Goal: Task Accomplishment & Management: Complete application form

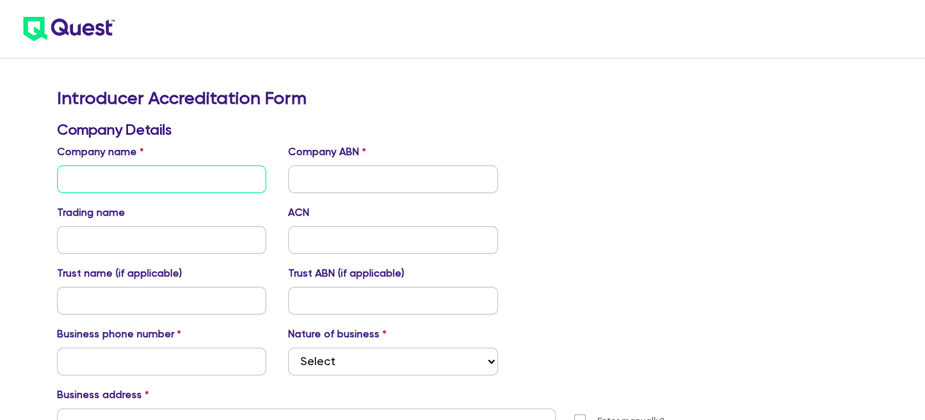
click at [155, 175] on input "text" at bounding box center [162, 179] width 210 height 28
type input "Mortgage Empire"
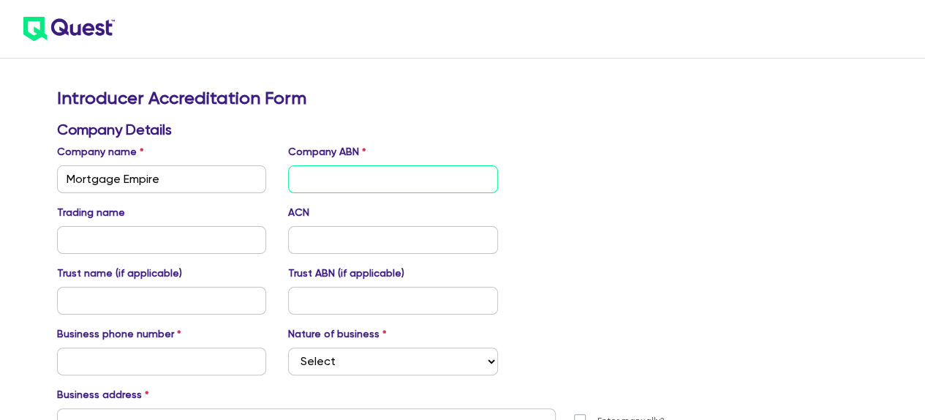
type input "Mortgage Empire"
type input "PO BOX 672"
type input "Amit"
type input "[PERSON_NAME]"
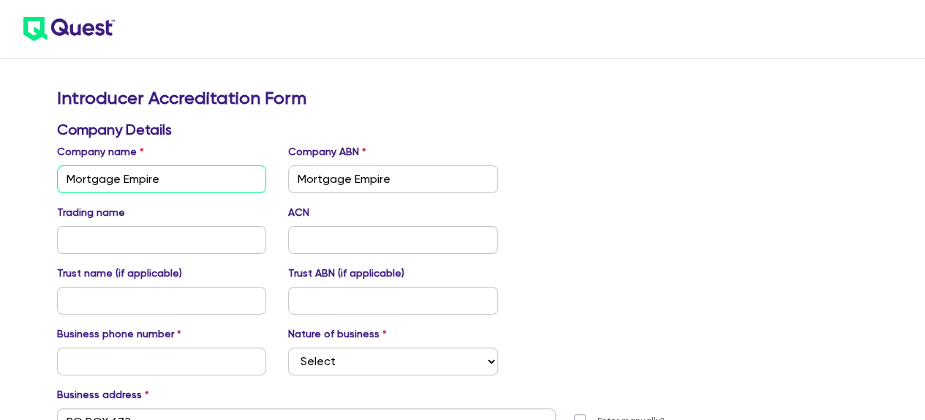
type input "[GEOGRAPHIC_DATA]"
click at [169, 181] on input "Mortgage Empire" at bounding box center [162, 179] width 210 height 28
type input "Mortgage Empire Pty Ltd"
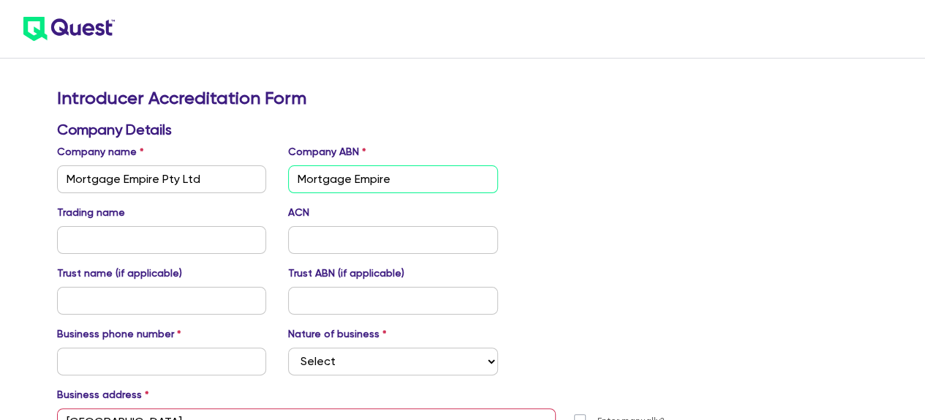
click at [425, 178] on input "Mortgage Empire" at bounding box center [393, 179] width 210 height 28
drag, startPoint x: 439, startPoint y: 181, endPoint x: 254, endPoint y: 181, distance: 184.2
click at [254, 181] on div "Company name Mortgage Empire Pty Ltd Company ABN Mortgage Empire" at bounding box center [393, 168] width 694 height 49
paste input "57 151 763 236"
type input "57 151 763 236"
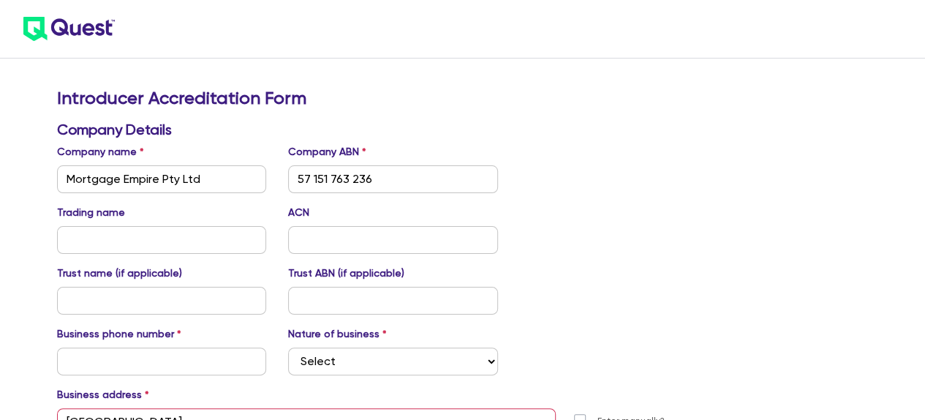
click at [672, 246] on div "Trading name ACN" at bounding box center [393, 229] width 694 height 49
click at [104, 365] on input "text" at bounding box center [162, 361] width 210 height 28
type input "0419509809"
click at [351, 363] on select "Select Mortgage Broker Finance Broker Accountant Financial Planning Supplier/Ve…" at bounding box center [393, 361] width 210 height 28
select select "MORTGAGE_BROKER"
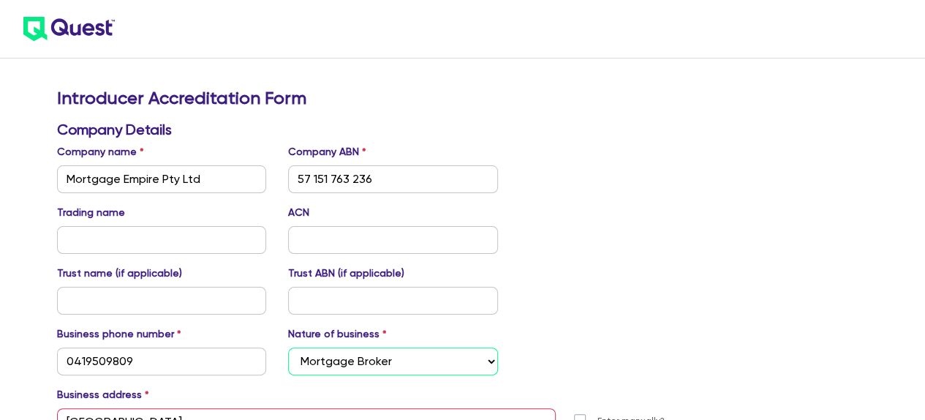
click at [288, 347] on select "Select Mortgage Broker Finance Broker Accountant Financial Planning Supplier/Ve…" at bounding box center [393, 361] width 210 height 28
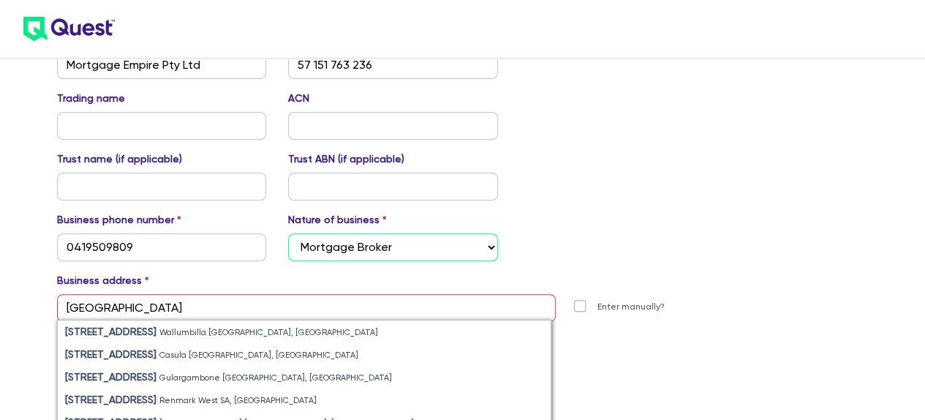
scroll to position [146, 0]
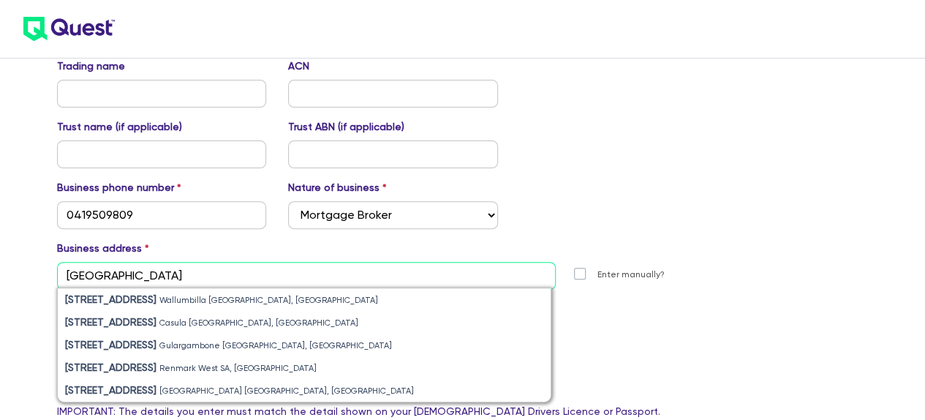
drag, startPoint x: 124, startPoint y: 271, endPoint x: 0, endPoint y: 270, distance: 123.5
drag, startPoint x: 105, startPoint y: 272, endPoint x: 0, endPoint y: 229, distance: 113.7
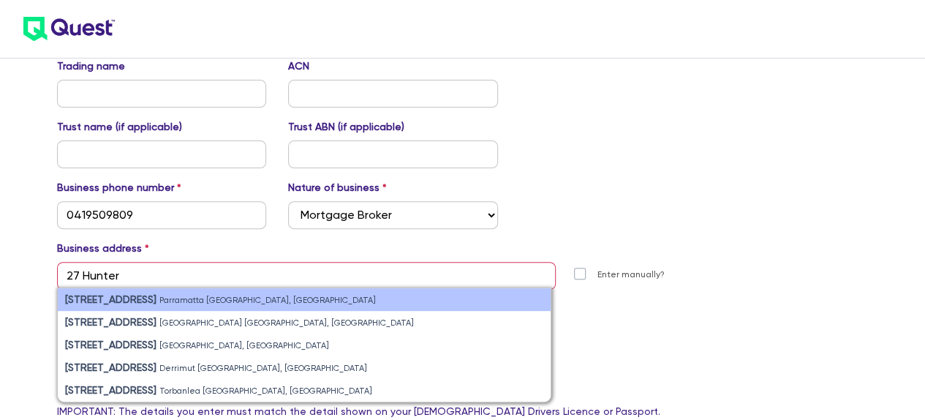
click at [100, 297] on strong "[STREET_ADDRESS]" at bounding box center [110, 299] width 91 height 12
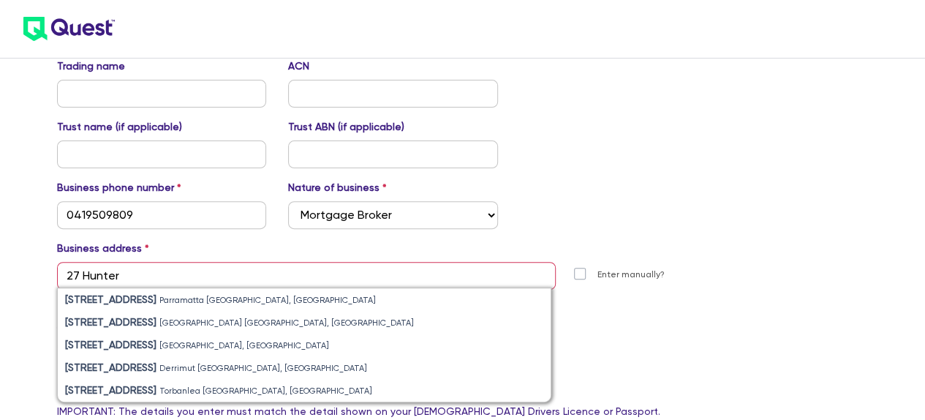
type input "[STREET_ADDRESS]"
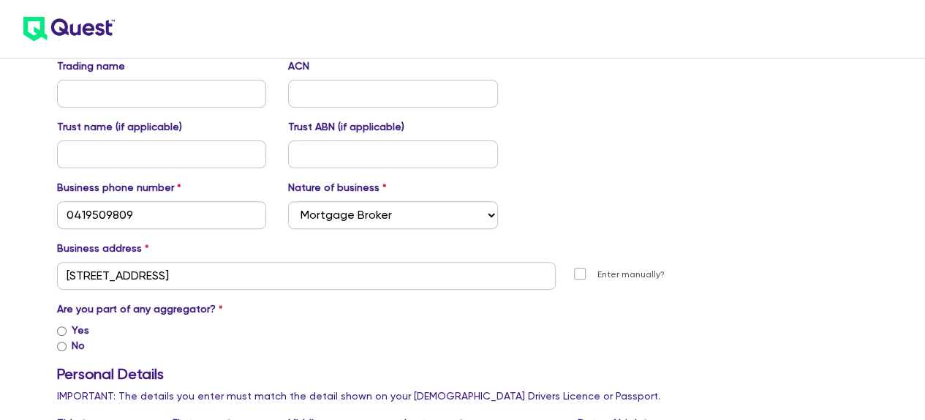
click at [61, 347] on input "No" at bounding box center [62, 346] width 10 height 10
radio input "true"
click at [61, 331] on input "Yes" at bounding box center [62, 331] width 10 height 10
radio input "true"
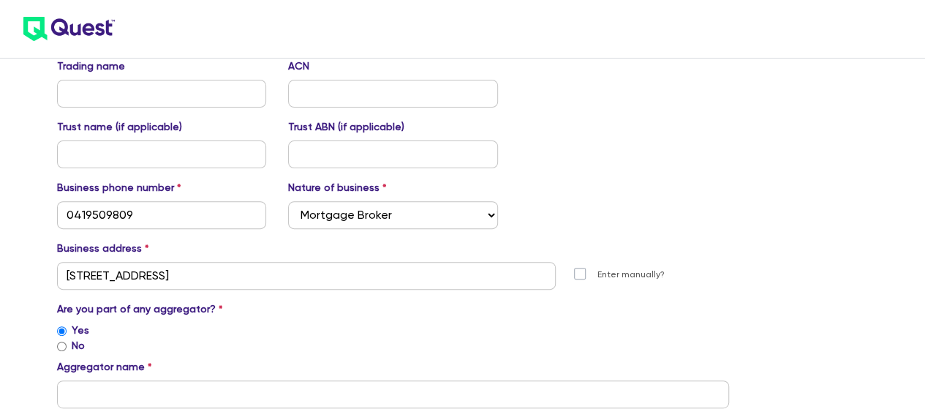
click at [61, 344] on input "No" at bounding box center [62, 346] width 10 height 10
radio input "true"
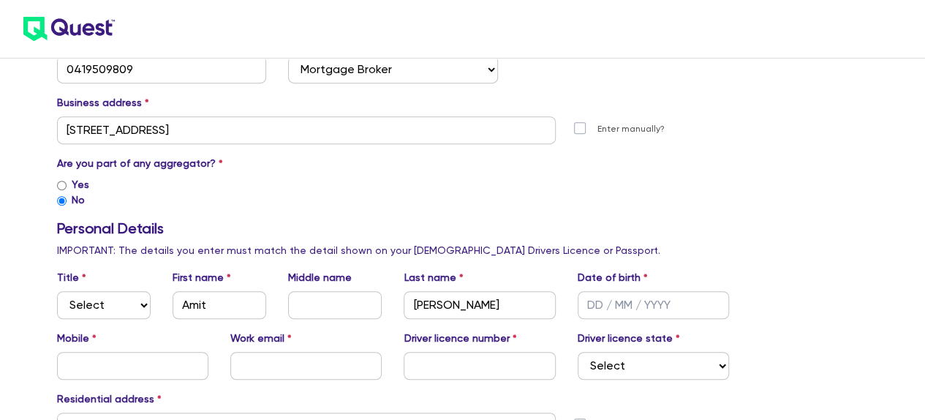
scroll to position [292, 0]
click at [58, 183] on input "Yes" at bounding box center [62, 185] width 10 height 10
radio input "true"
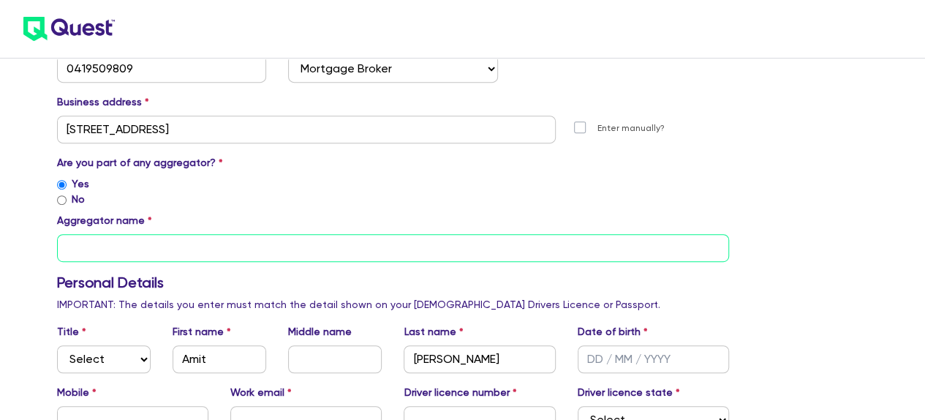
click at [107, 250] on input "text" at bounding box center [393, 248] width 672 height 28
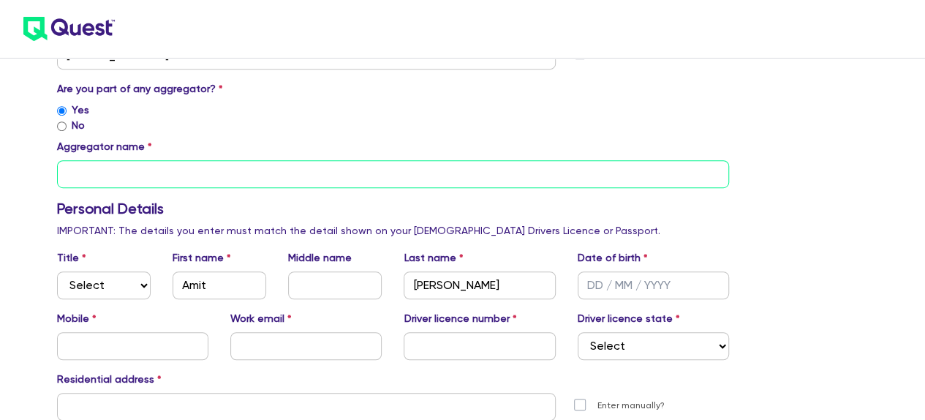
scroll to position [365, 0]
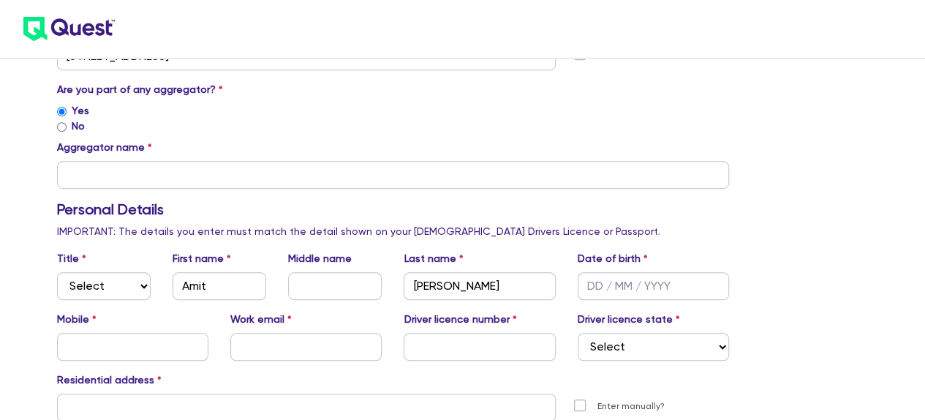
click at [60, 129] on input "No" at bounding box center [62, 127] width 10 height 10
radio input "true"
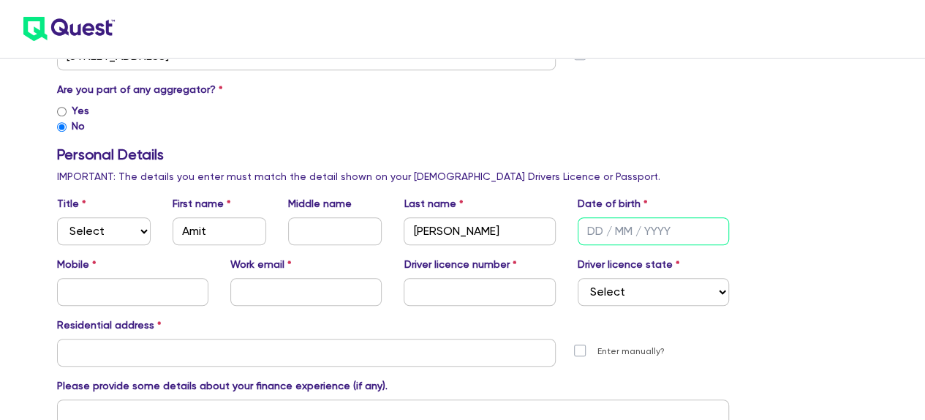
click at [585, 232] on input "text" at bounding box center [652, 231] width 151 height 28
type input "[DATE]"
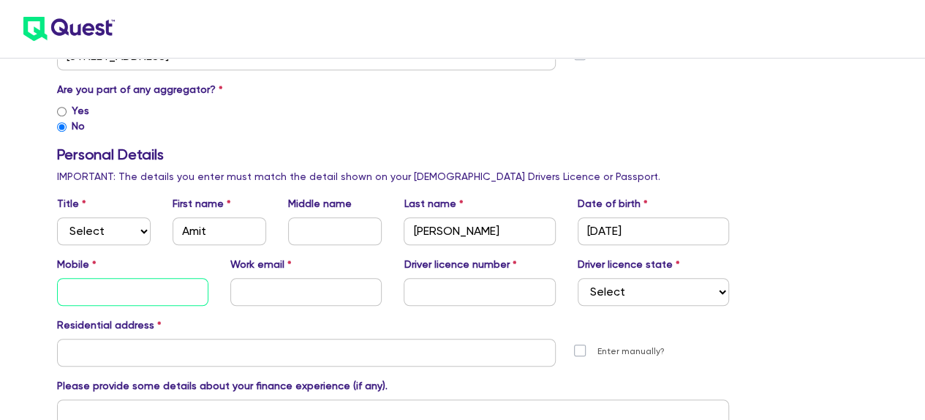
click at [104, 287] on input "text" at bounding box center [132, 292] width 151 height 28
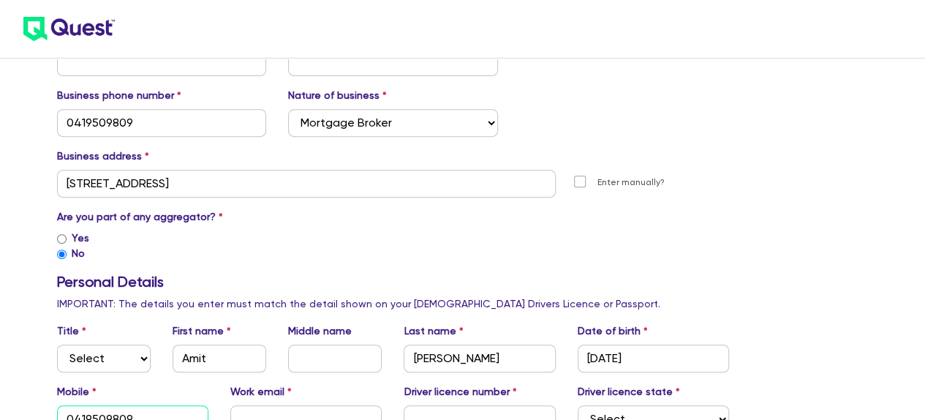
scroll to position [219, 0]
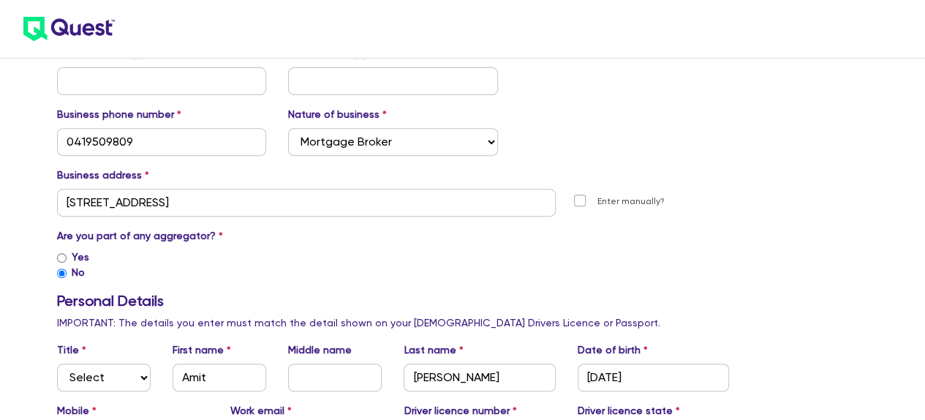
type input "0419509809"
click at [64, 258] on input "Yes" at bounding box center [62, 258] width 10 height 10
radio input "true"
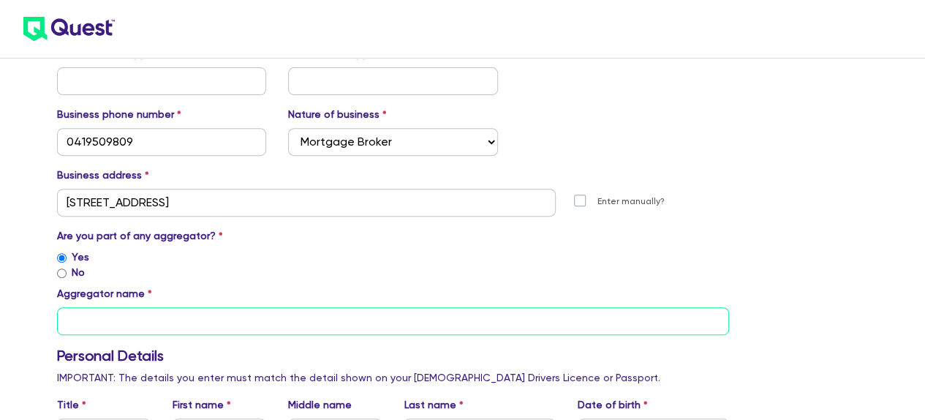
click at [96, 316] on input "text" at bounding box center [393, 321] width 672 height 28
type input "Out Source"
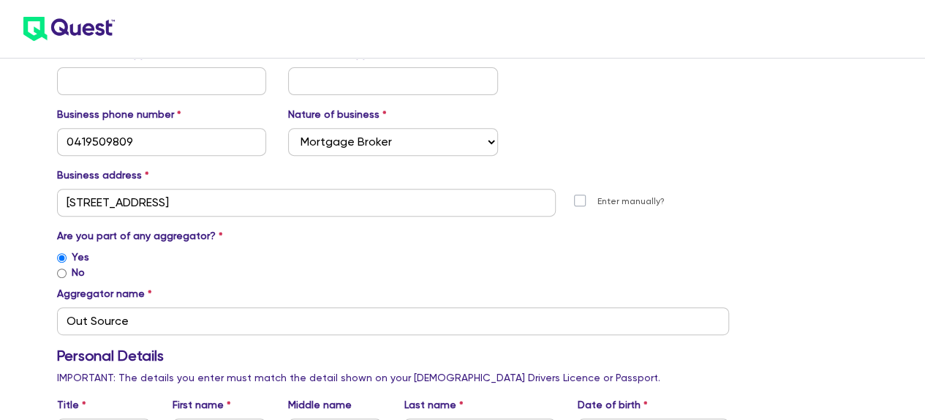
click at [224, 258] on div "Yes" at bounding box center [393, 256] width 672 height 15
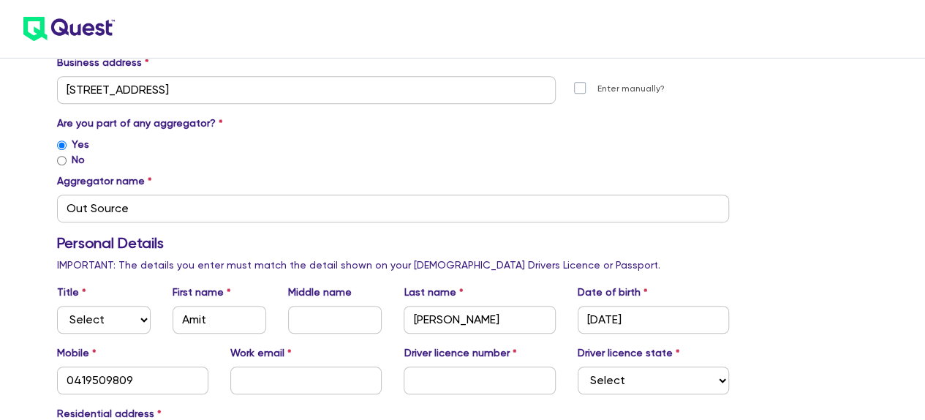
scroll to position [365, 0]
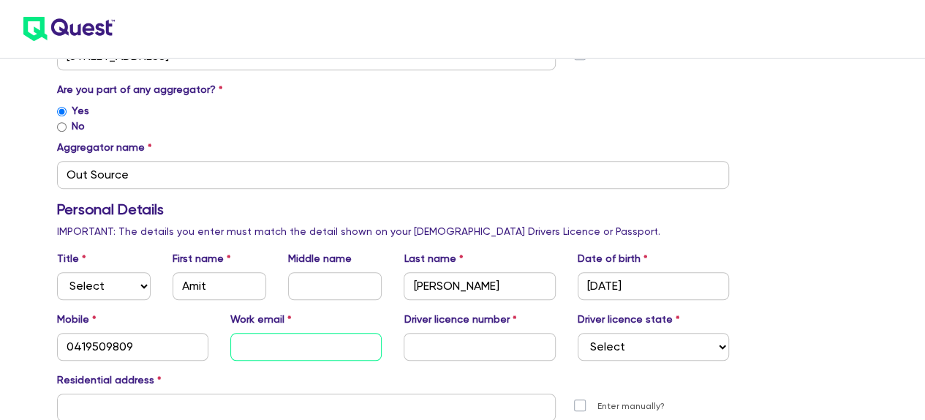
click at [279, 351] on input "text" at bounding box center [305, 347] width 151 height 28
type input "[EMAIL_ADDRESS][DOMAIN_NAME]"
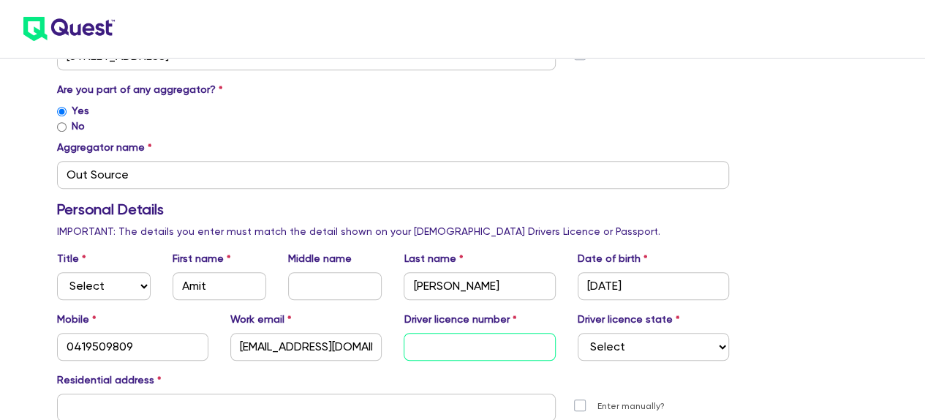
click at [447, 345] on input "text" at bounding box center [478, 347] width 151 height 28
type input "14160720"
click at [621, 354] on select "Select [GEOGRAPHIC_DATA] [GEOGRAPHIC_DATA] [GEOGRAPHIC_DATA] [GEOGRAPHIC_DATA] …" at bounding box center [652, 347] width 151 height 28
select select "[GEOGRAPHIC_DATA]"
click at [577, 333] on select "Select [GEOGRAPHIC_DATA] [GEOGRAPHIC_DATA] [GEOGRAPHIC_DATA] [GEOGRAPHIC_DATA] …" at bounding box center [652, 347] width 151 height 28
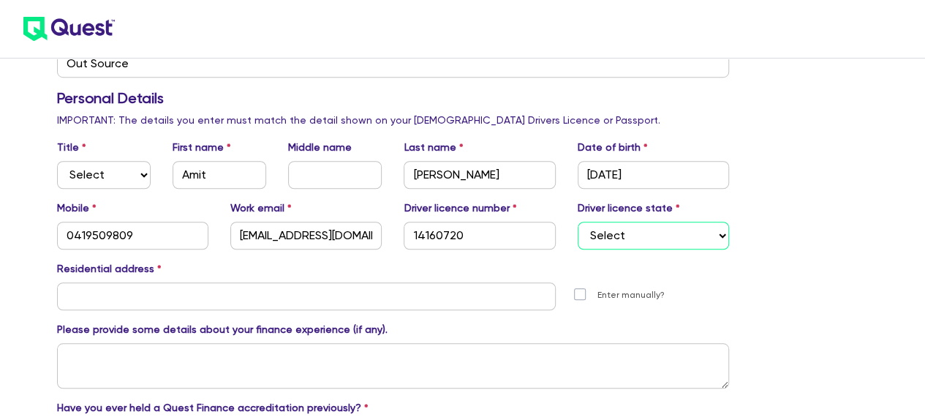
scroll to position [512, 0]
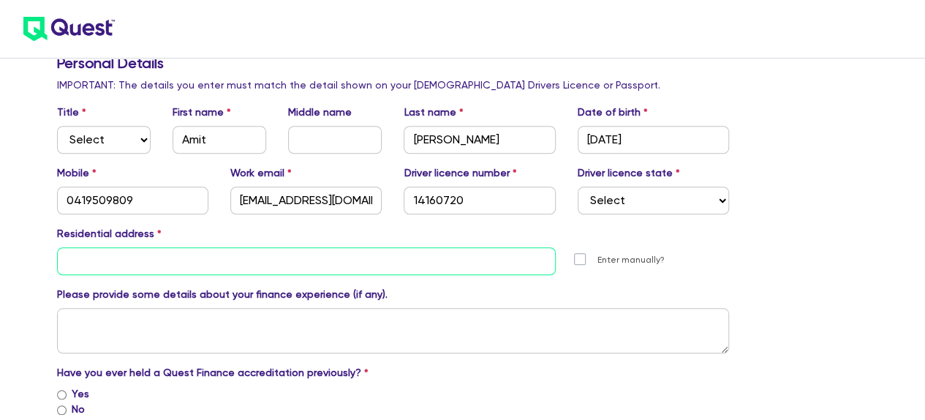
click at [99, 257] on input "text" at bounding box center [306, 261] width 498 height 28
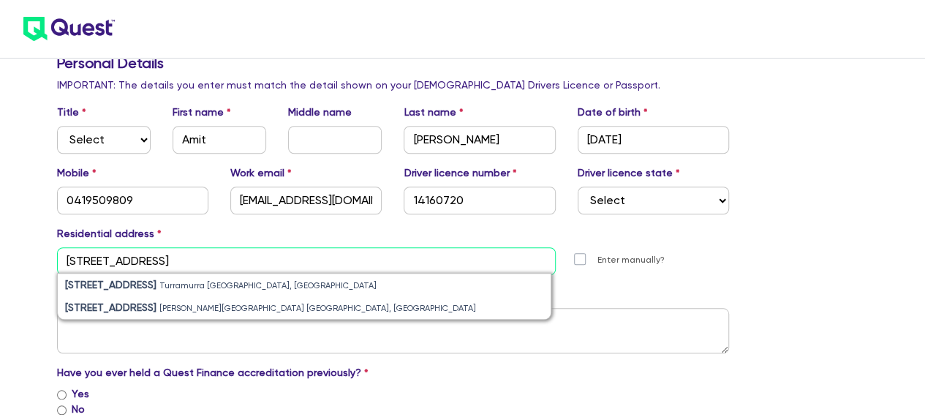
drag, startPoint x: 184, startPoint y: 254, endPoint x: 0, endPoint y: 210, distance: 189.5
click at [0, 236] on div "Introducer Accreditation Form Company Details Company name Mortgage Empire Pty …" at bounding box center [462, 347] width 925 height 1719
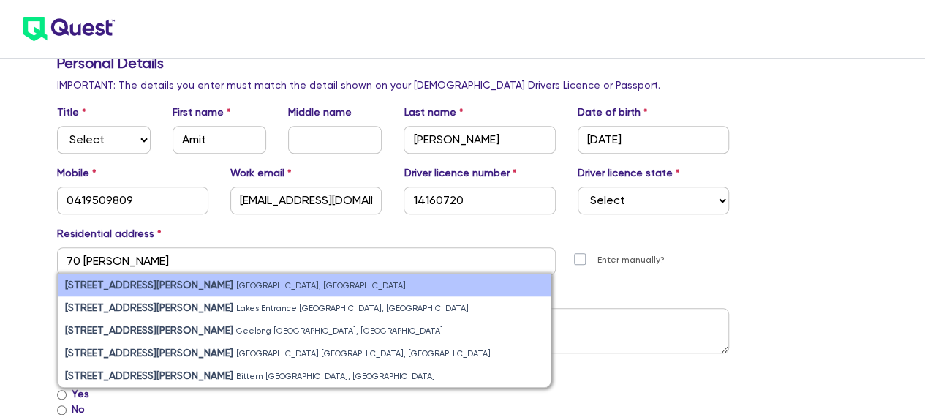
click at [118, 286] on strong "[STREET_ADDRESS][PERSON_NAME]" at bounding box center [149, 284] width 168 height 12
type input "[STREET_ADDRESS][PERSON_NAME]"
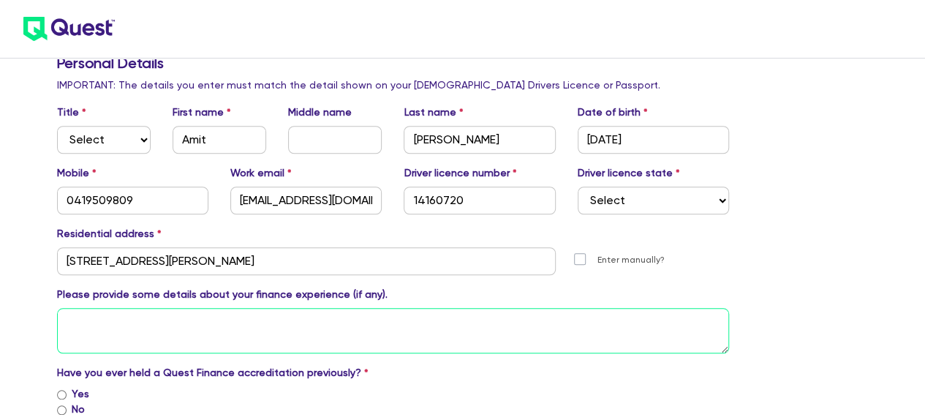
click at [96, 319] on textarea at bounding box center [393, 330] width 672 height 45
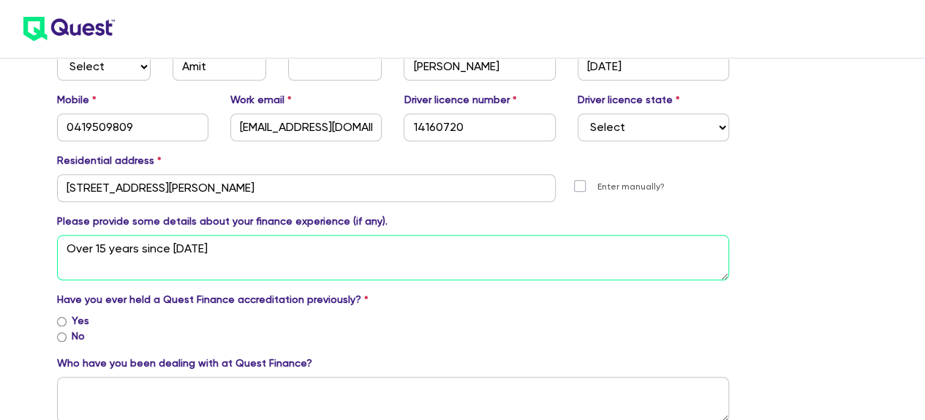
type textarea "Over 15 years since [DATE]"
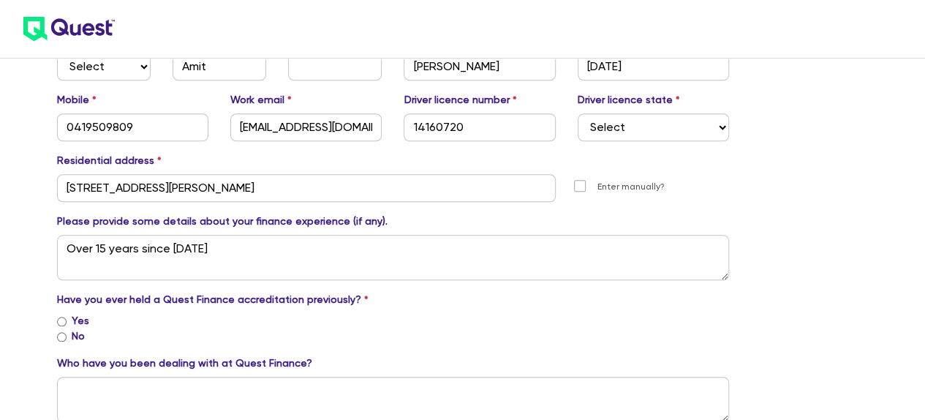
click at [67, 340] on div "No" at bounding box center [393, 335] width 672 height 15
drag, startPoint x: 58, startPoint y: 336, endPoint x: 80, endPoint y: 350, distance: 26.6
click at [60, 336] on input "No" at bounding box center [62, 337] width 10 height 10
radio input "true"
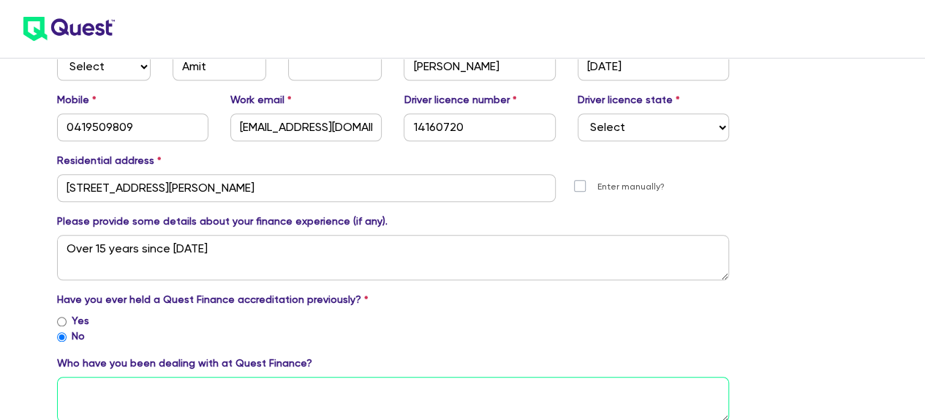
click at [103, 400] on textarea at bounding box center [393, 398] width 672 height 45
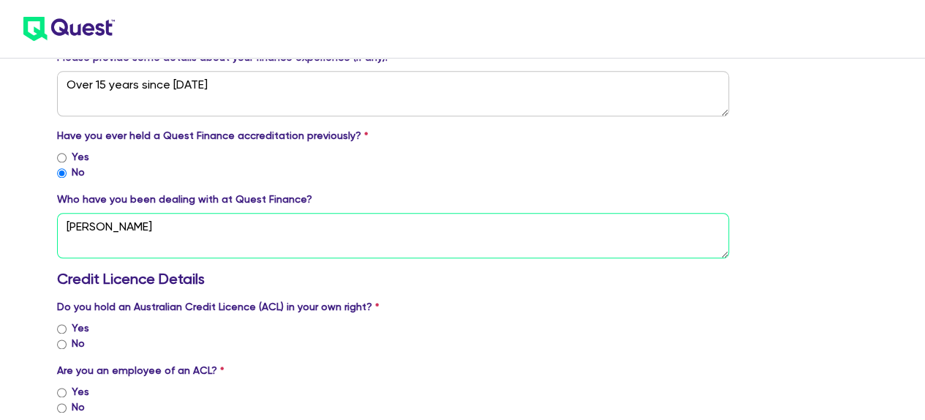
scroll to position [804, 0]
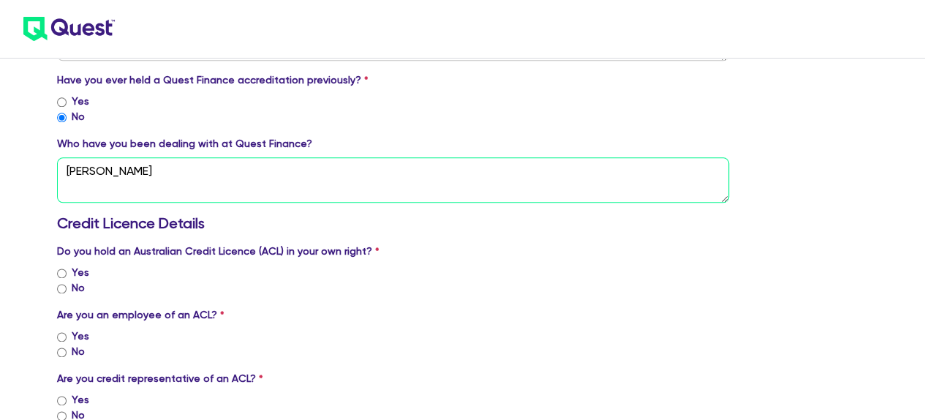
type textarea "[PERSON_NAME]"
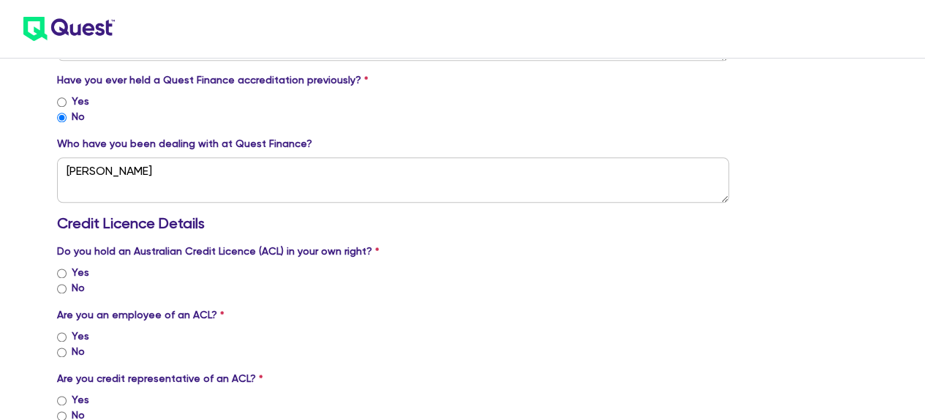
click at [58, 269] on input "Yes" at bounding box center [62, 273] width 10 height 10
radio input "true"
click at [60, 334] on input "Yes" at bounding box center [62, 337] width 10 height 10
radio input "true"
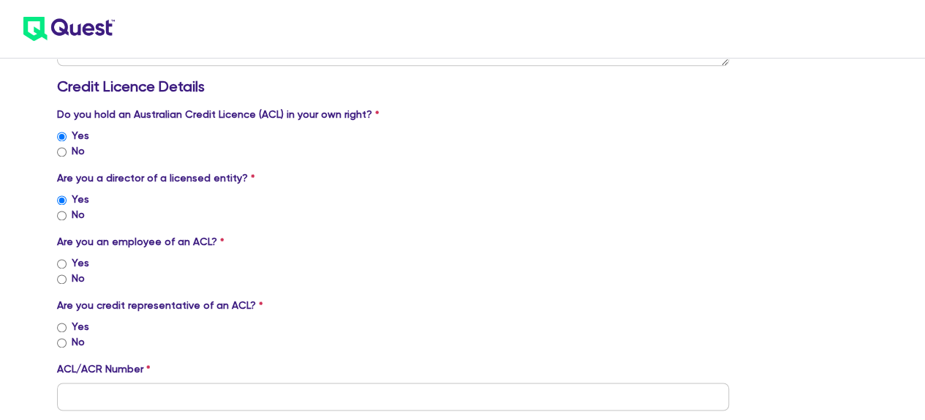
scroll to position [950, 0]
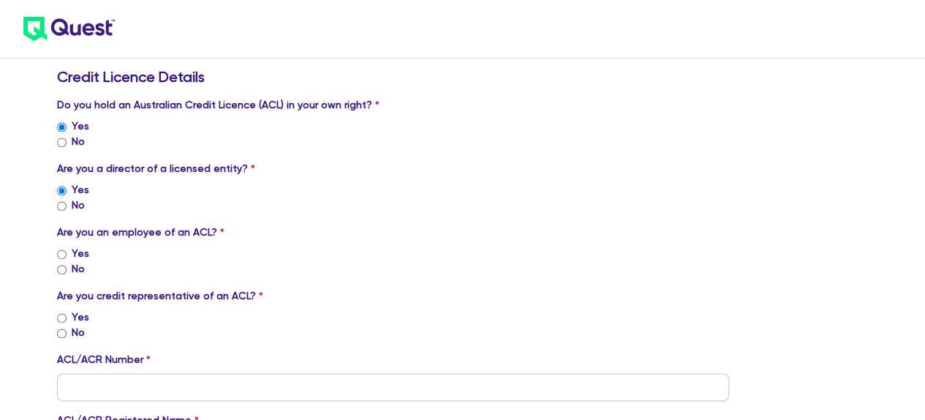
click at [64, 251] on input "Yes" at bounding box center [62, 254] width 10 height 10
radio input "true"
click at [59, 330] on input "No" at bounding box center [62, 333] width 10 height 10
radio input "true"
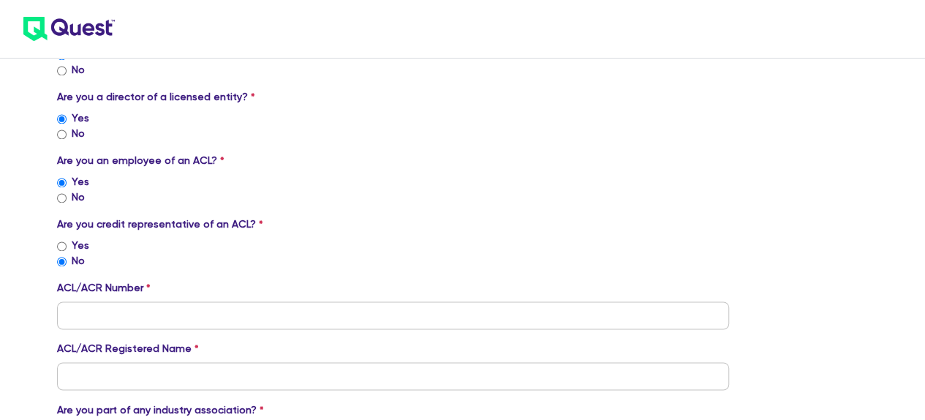
scroll to position [1023, 0]
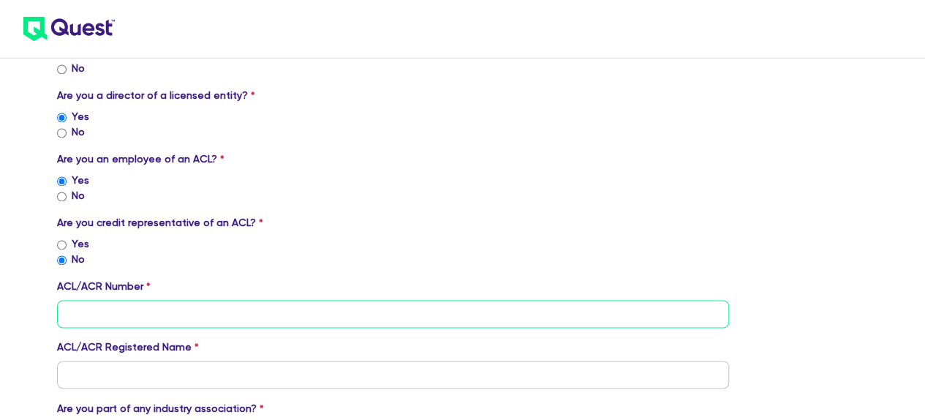
click at [99, 311] on input "tel" at bounding box center [393, 314] width 672 height 28
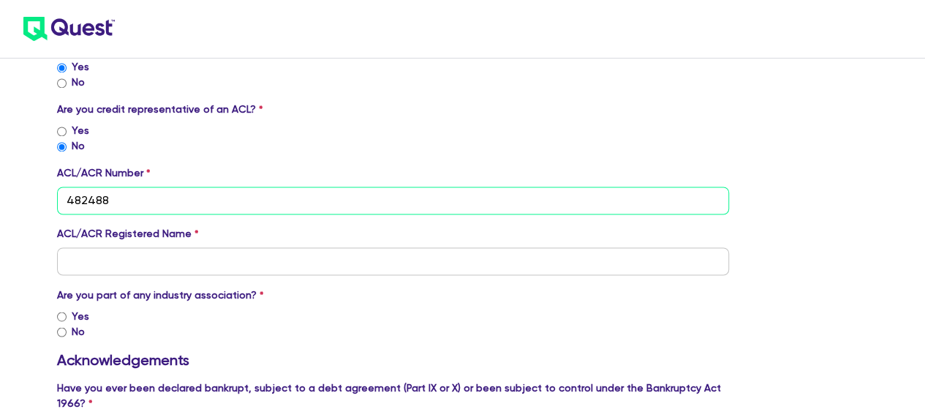
scroll to position [1169, 0]
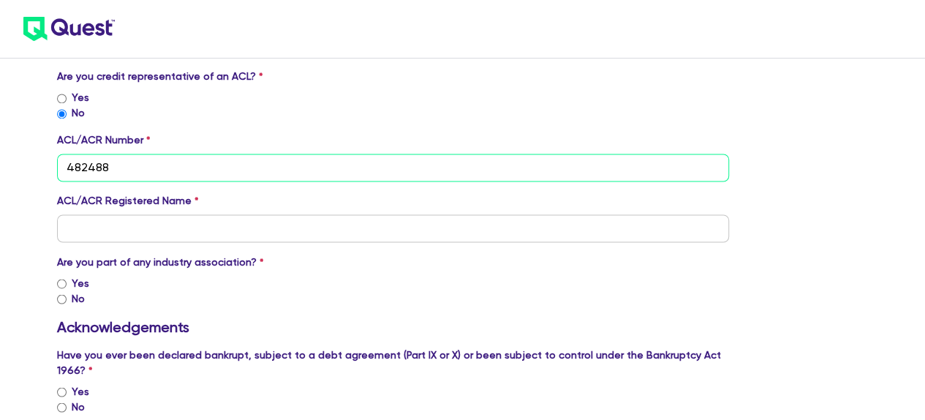
type input "482488"
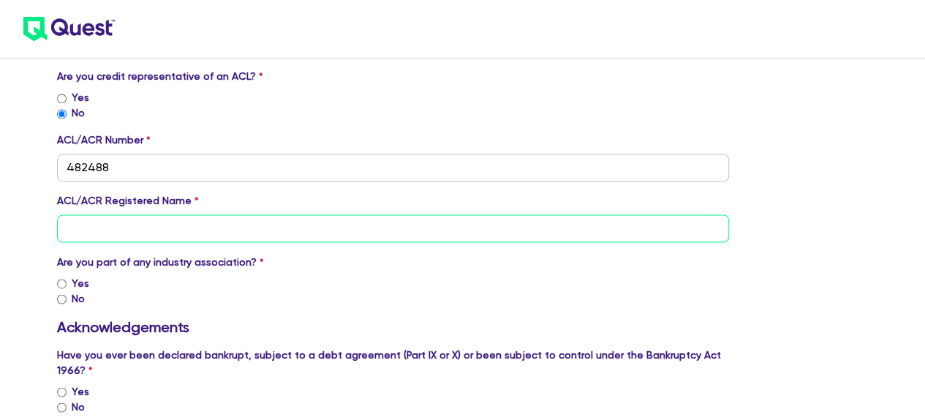
click at [82, 221] on input "text" at bounding box center [393, 228] width 672 height 28
type input "Mortgage Empire Pty Ltd"
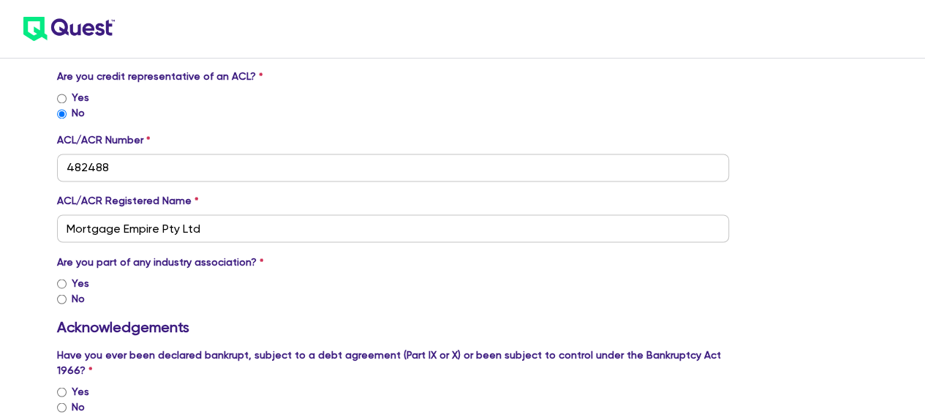
click at [58, 278] on input "Yes" at bounding box center [62, 283] width 10 height 10
radio input "true"
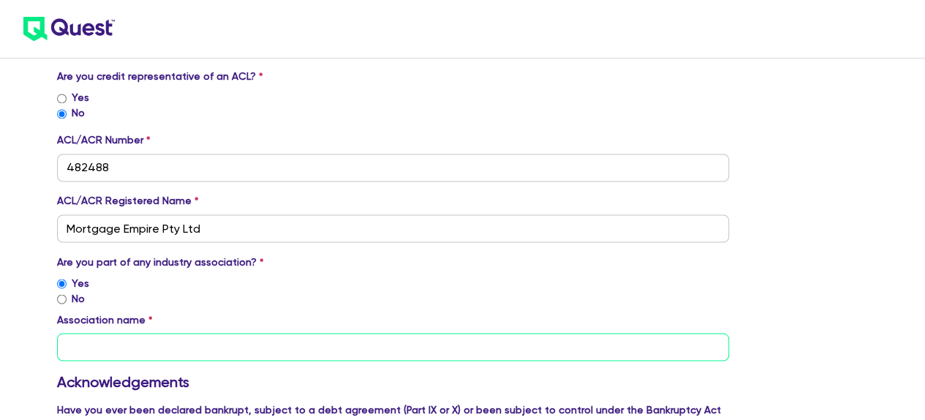
click at [110, 340] on input "text" at bounding box center [393, 347] width 672 height 28
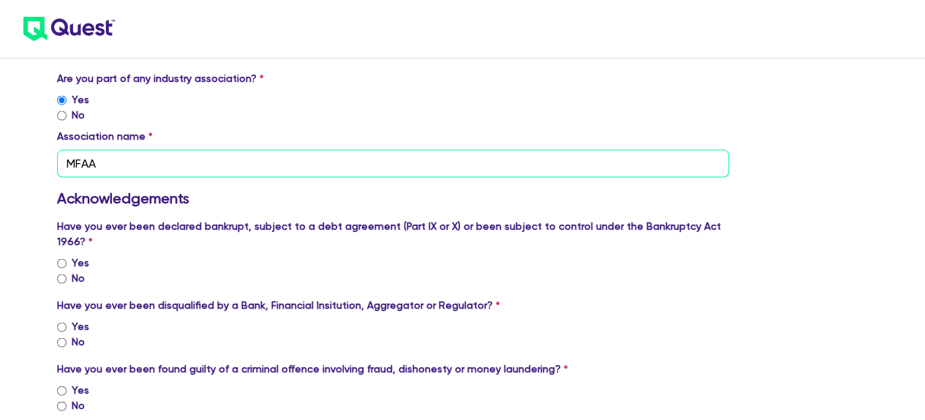
scroll to position [1389, 0]
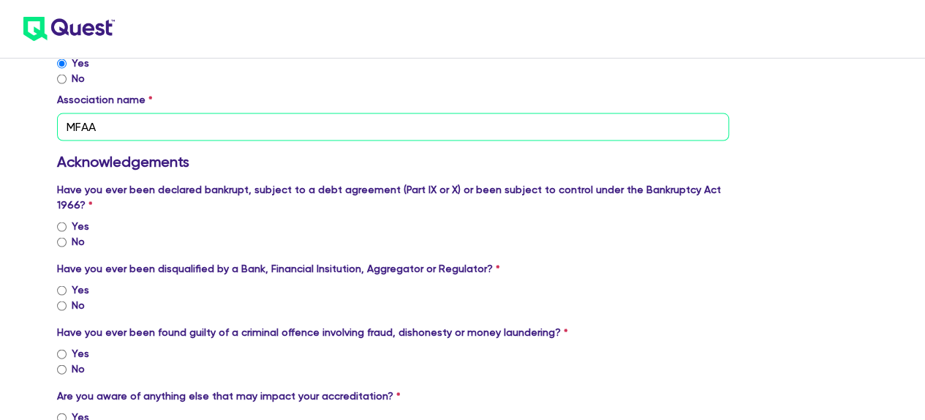
type input "MFAA"
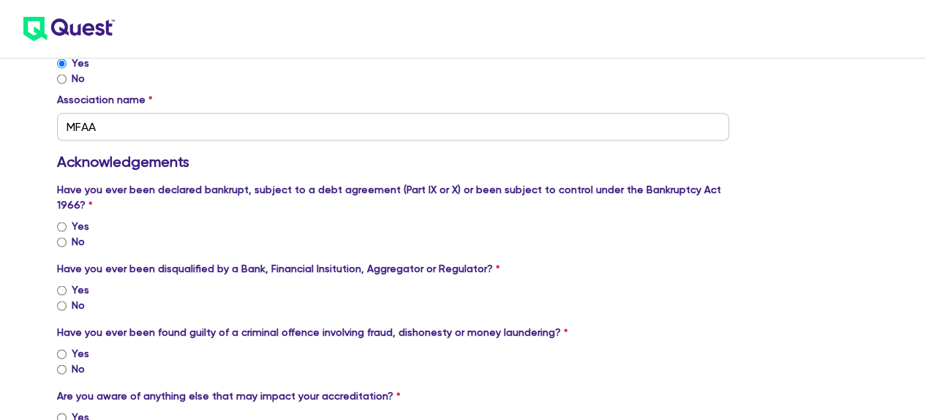
click at [62, 238] on input "No" at bounding box center [62, 243] width 10 height 10
radio input "true"
click at [63, 301] on input "No" at bounding box center [62, 306] width 10 height 10
radio input "true"
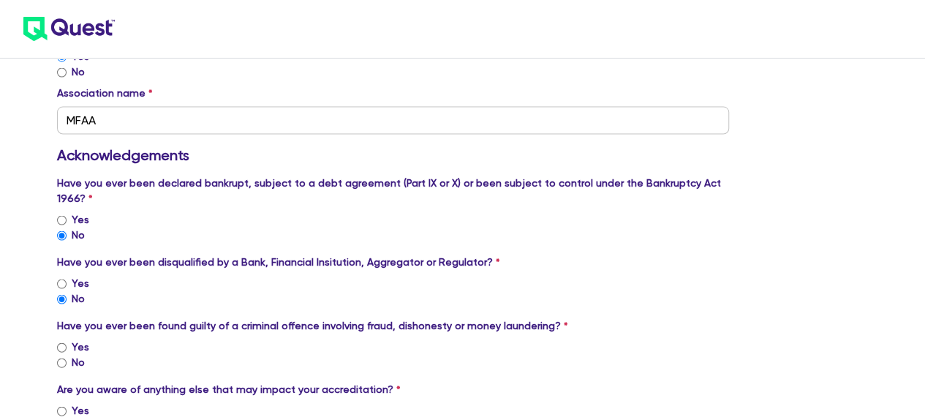
scroll to position [1462, 0]
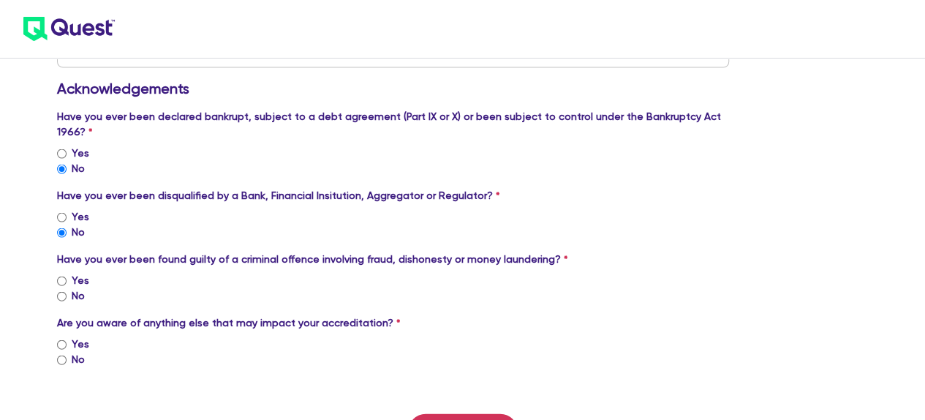
click at [62, 292] on input "No" at bounding box center [62, 297] width 10 height 10
radio input "true"
click at [61, 355] on input "No" at bounding box center [62, 360] width 10 height 10
radio input "true"
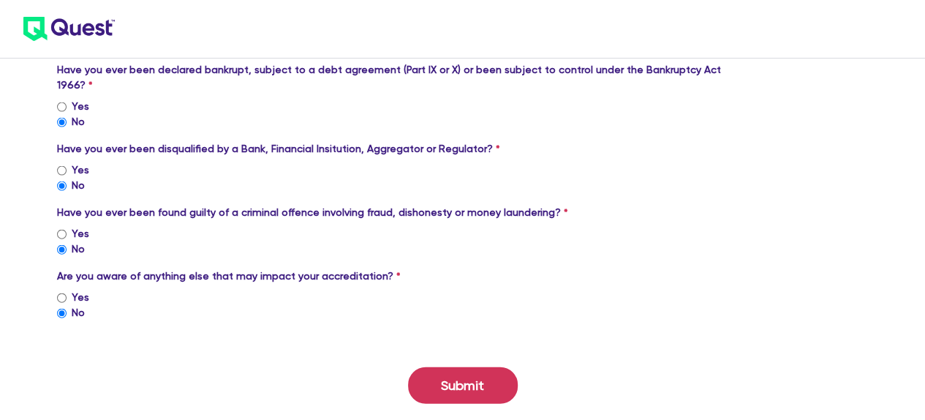
scroll to position [1522, 0]
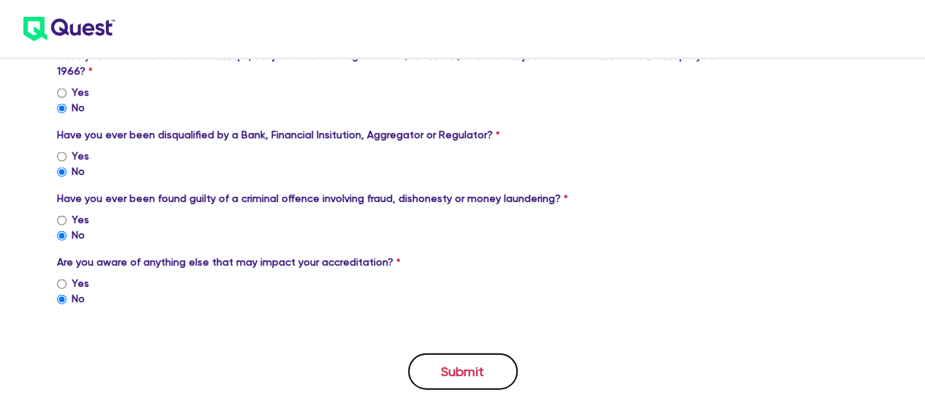
click at [453, 353] on button "Submit" at bounding box center [463, 371] width 110 height 37
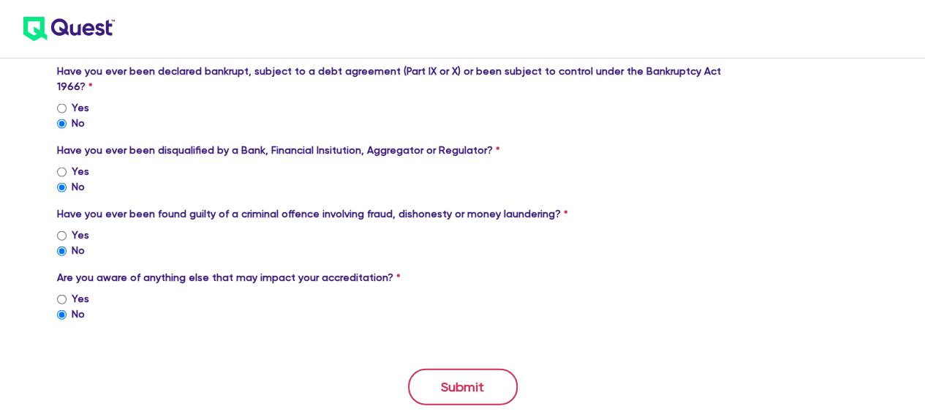
scroll to position [441, 0]
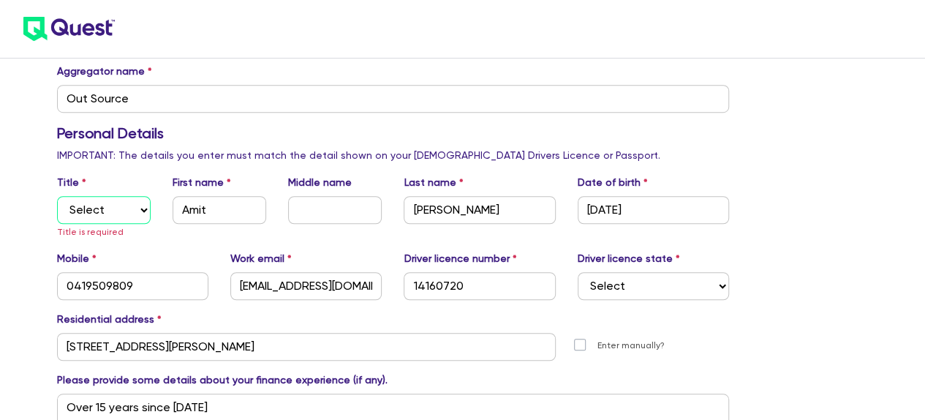
click at [104, 210] on select "Select Mr Mrs Ms Miss Dr" at bounding box center [104, 210] width 94 height 28
select select "MR"
click at [57, 196] on select "Select Mr Mrs Ms Miss Dr" at bounding box center [104, 210] width 94 height 28
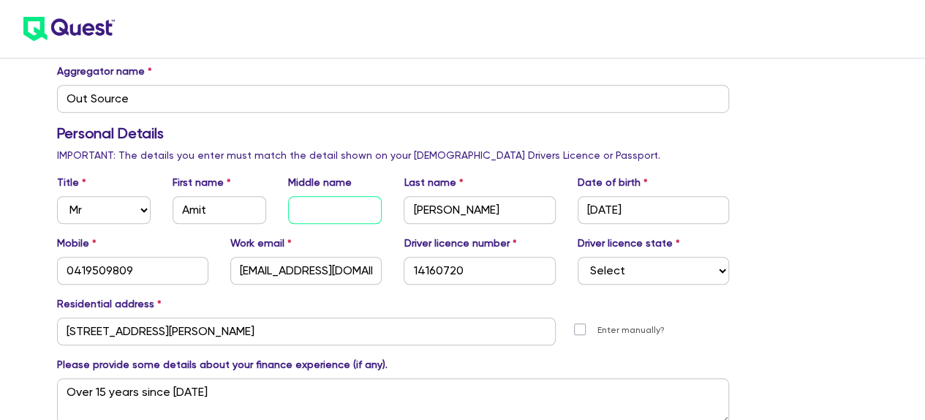
click at [330, 208] on input "text" at bounding box center [335, 210] width 94 height 28
type input "[PERSON_NAME]"
click at [739, 182] on div "Date of birth [DEMOGRAPHIC_DATA]" at bounding box center [652, 199] width 173 height 49
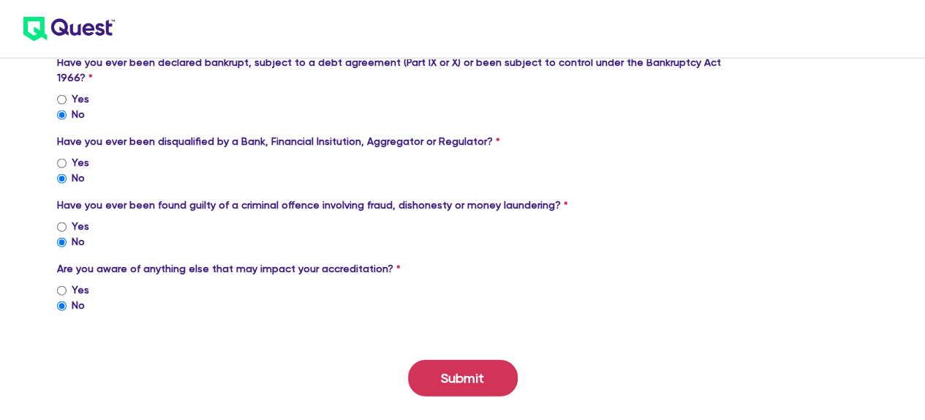
scroll to position [1522, 0]
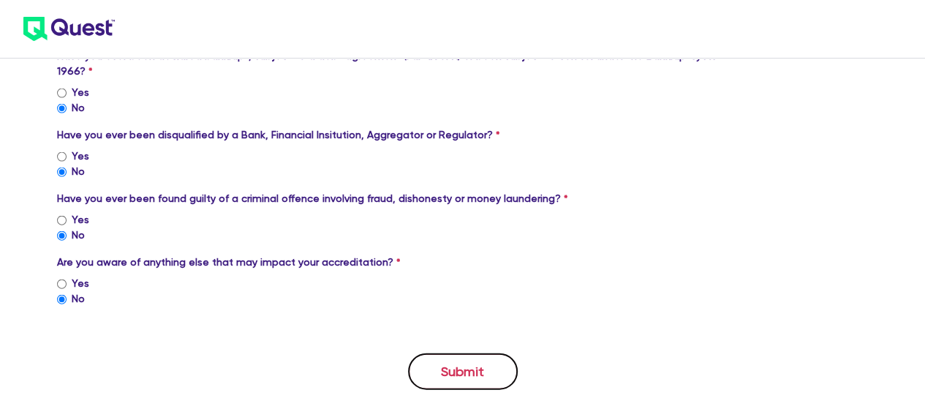
click at [468, 353] on button "Submit" at bounding box center [463, 371] width 110 height 37
